Goal: Register for event/course

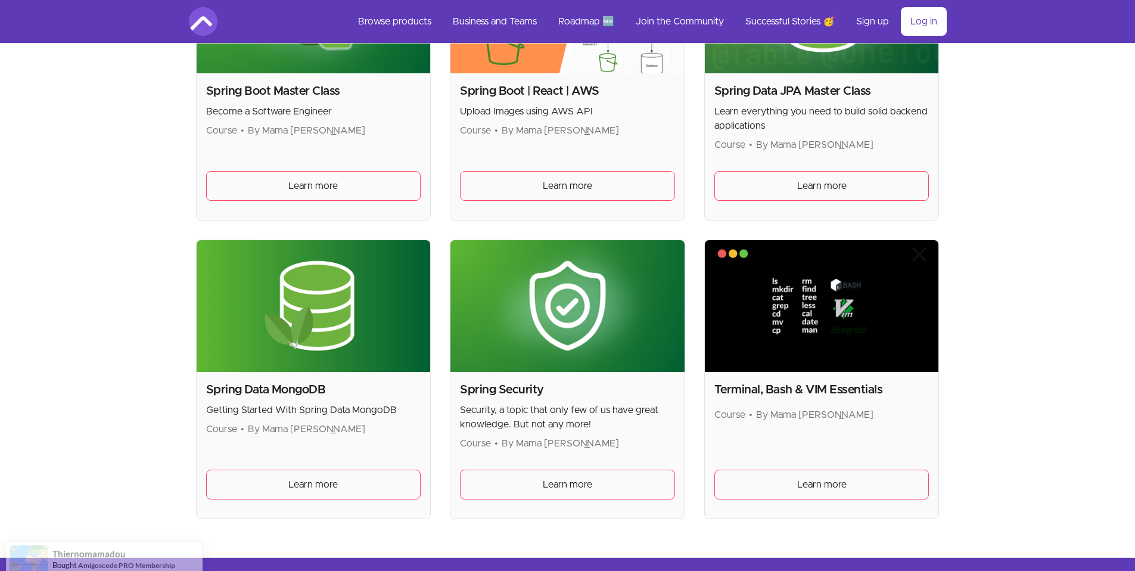
scroll to position [3036, 0]
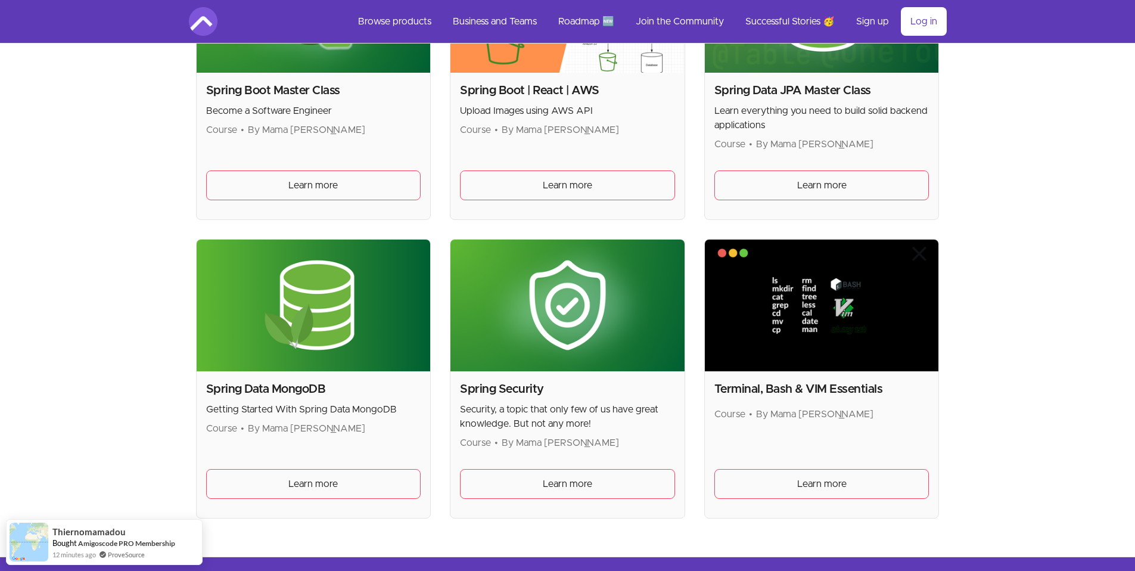
click at [555, 284] on img at bounding box center [567, 305] width 234 height 132
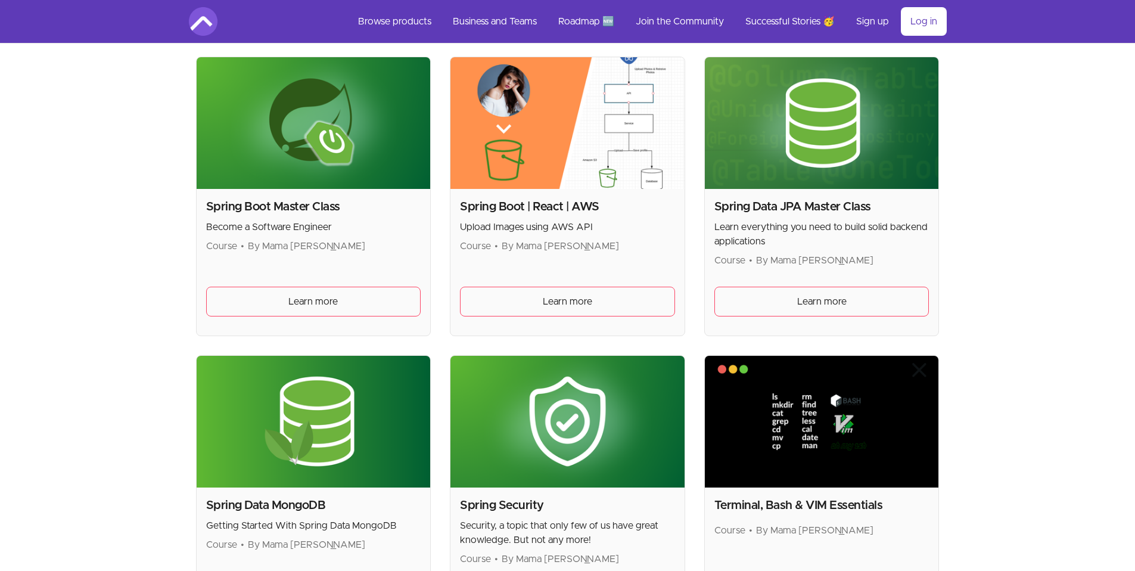
scroll to position [3151, 0]
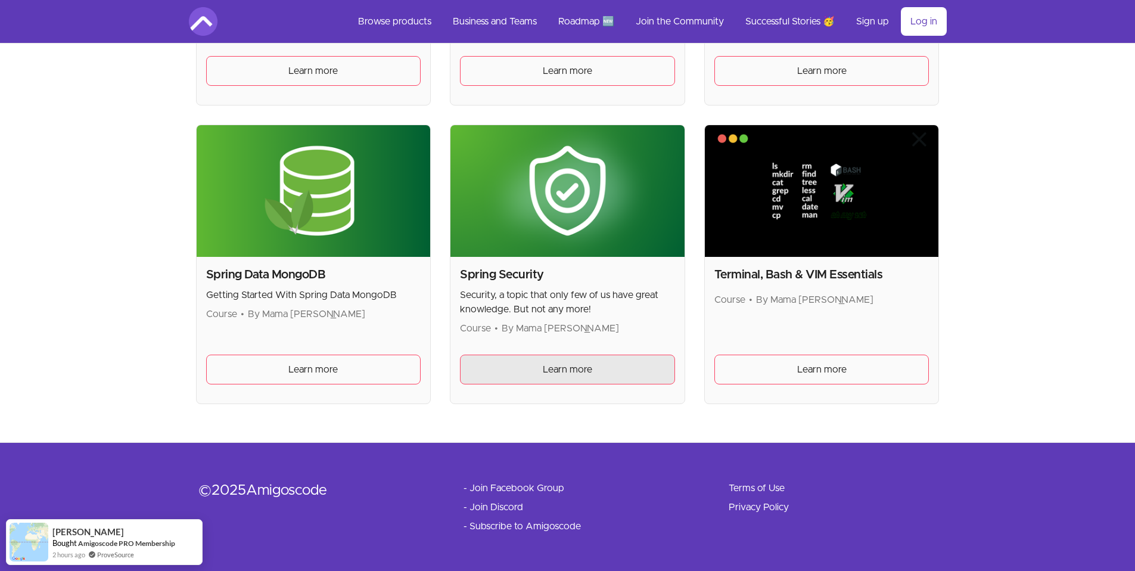
click at [571, 361] on link "Learn more" at bounding box center [567, 369] width 215 height 30
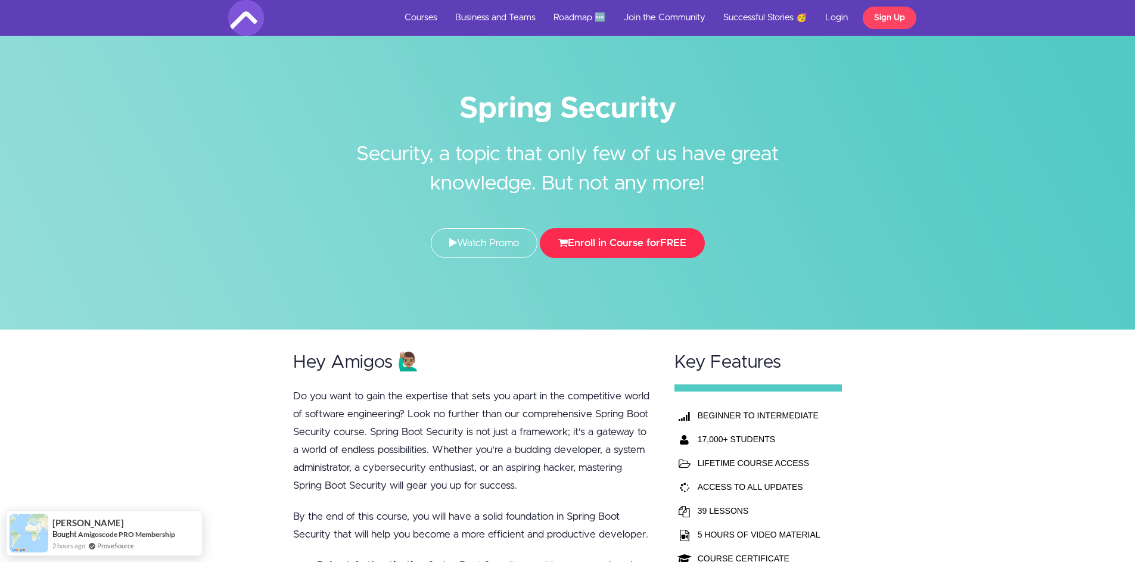
click at [623, 249] on button "Enroll in Course for FREE" at bounding box center [622, 243] width 165 height 30
